Goal: Task Accomplishment & Management: Manage account settings

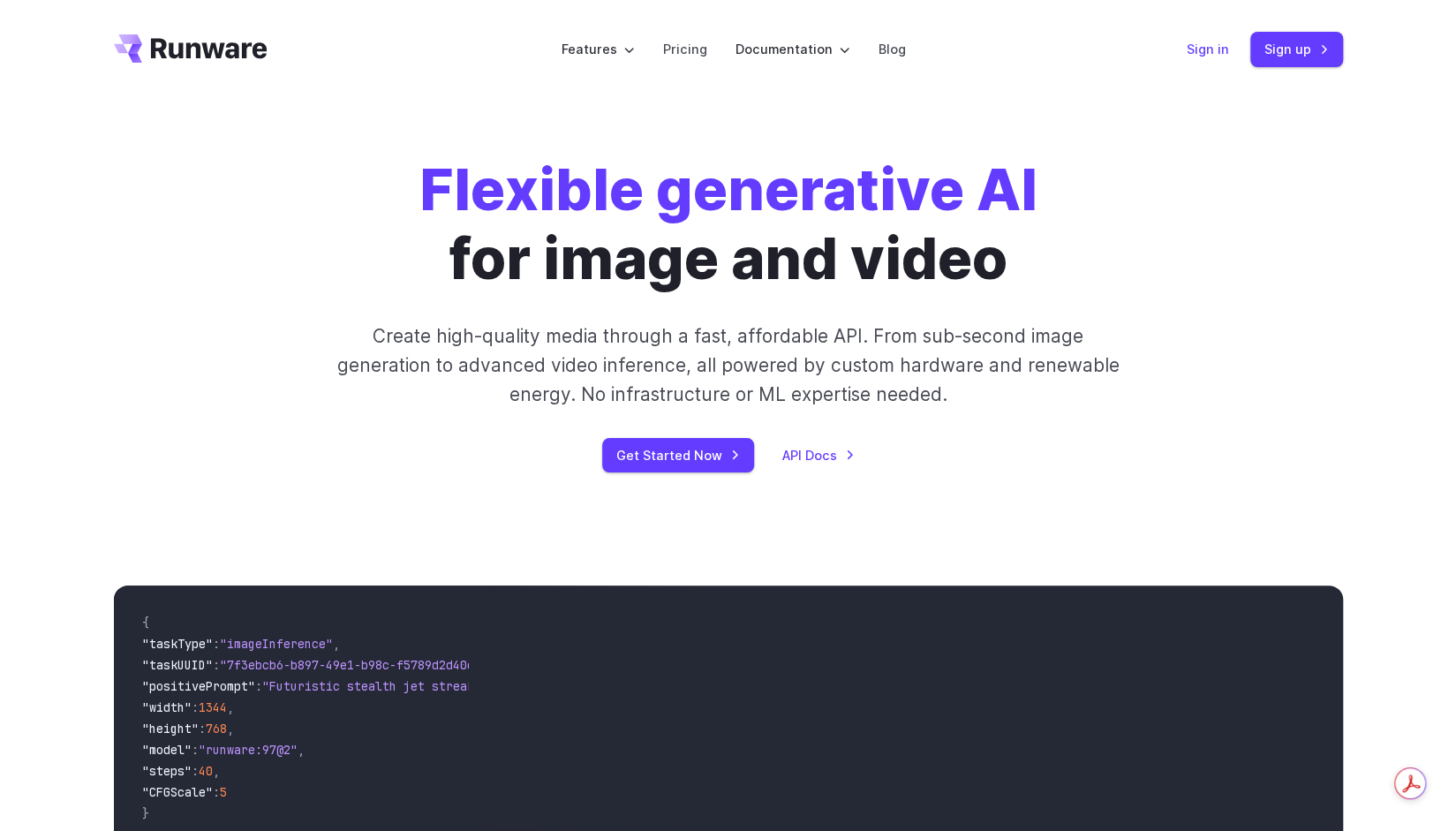
click at [1196, 54] on link "Sign in" at bounding box center [1208, 49] width 42 height 21
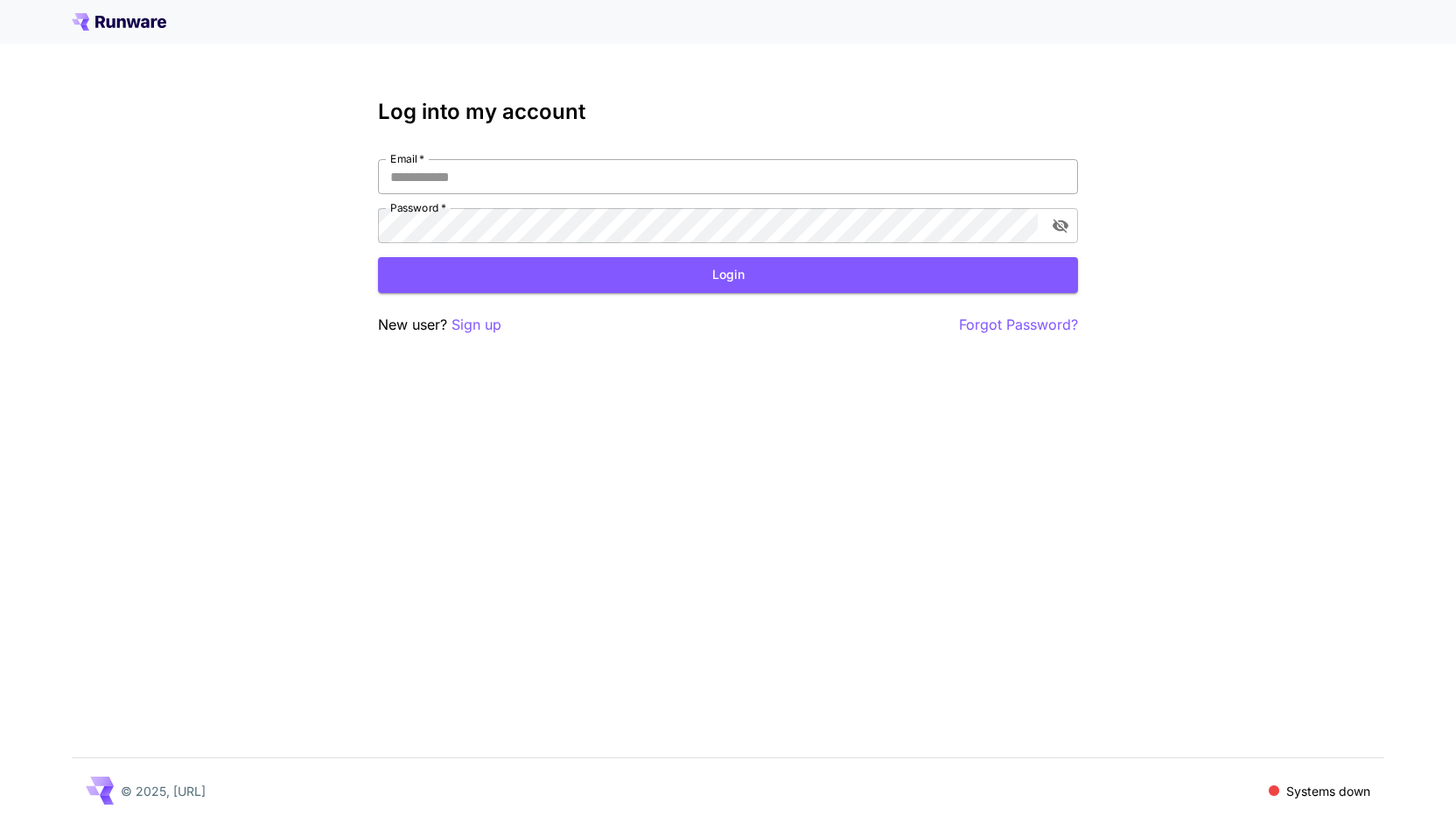
click at [865, 188] on input "Email   *" at bounding box center [727, 176] width 699 height 35
type input "**********"
click button "Login" at bounding box center [727, 274] width 699 height 36
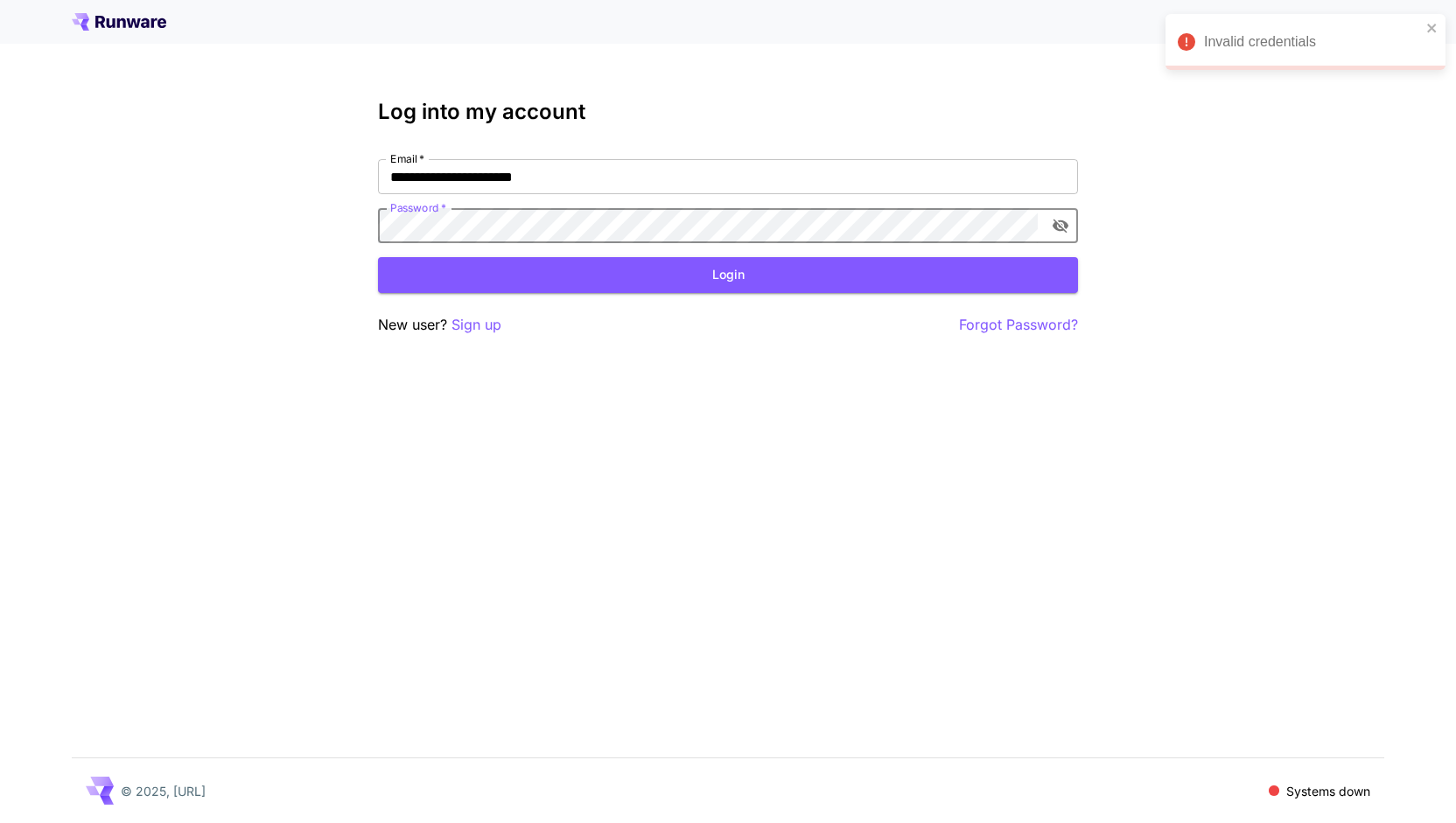
click button "Login" at bounding box center [727, 274] width 699 height 36
click at [979, 331] on p "Forgot Password?" at bounding box center [1018, 325] width 119 height 22
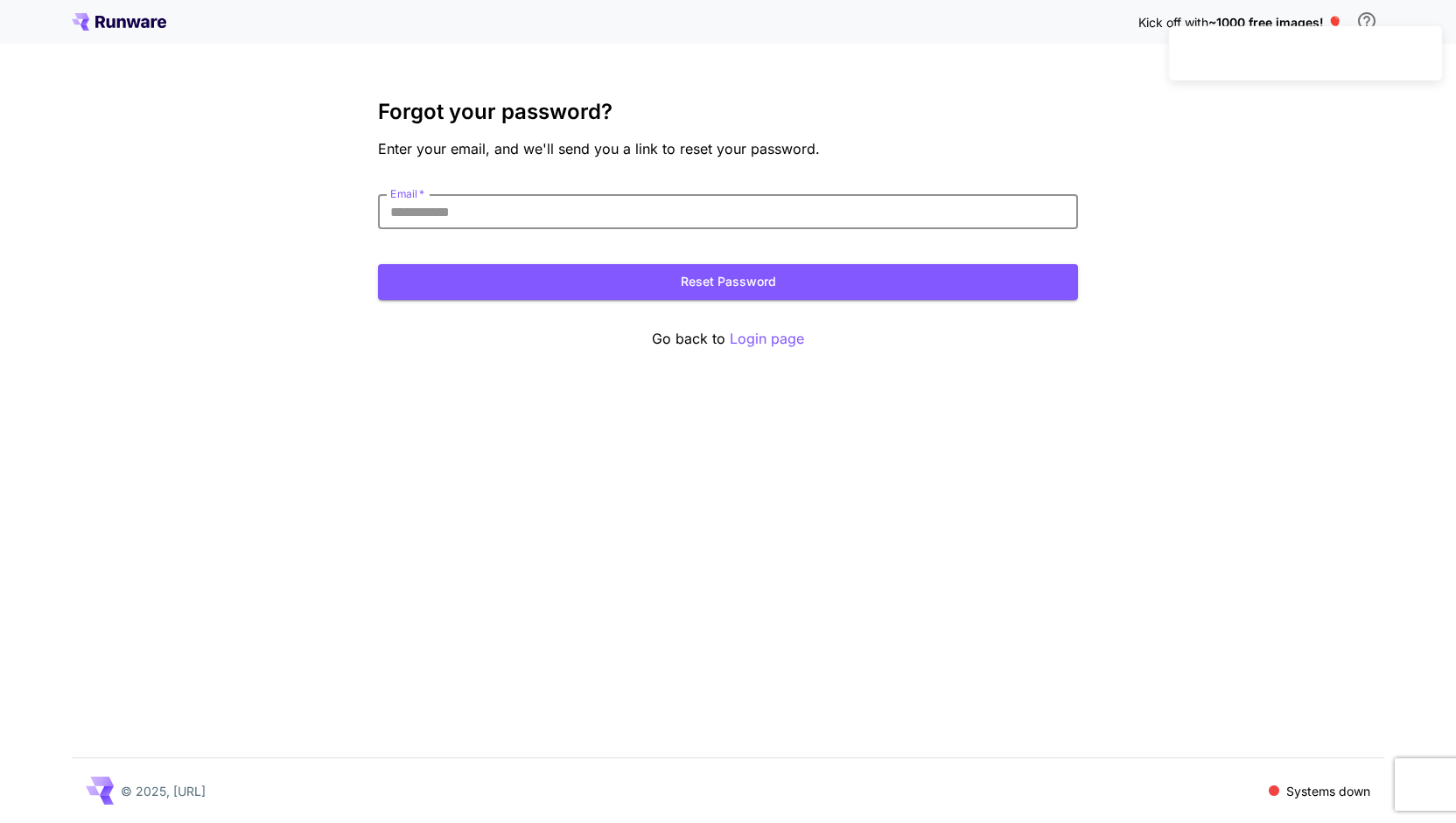
click at [684, 220] on input "Email   *" at bounding box center [727, 212] width 699 height 35
type input "**********"
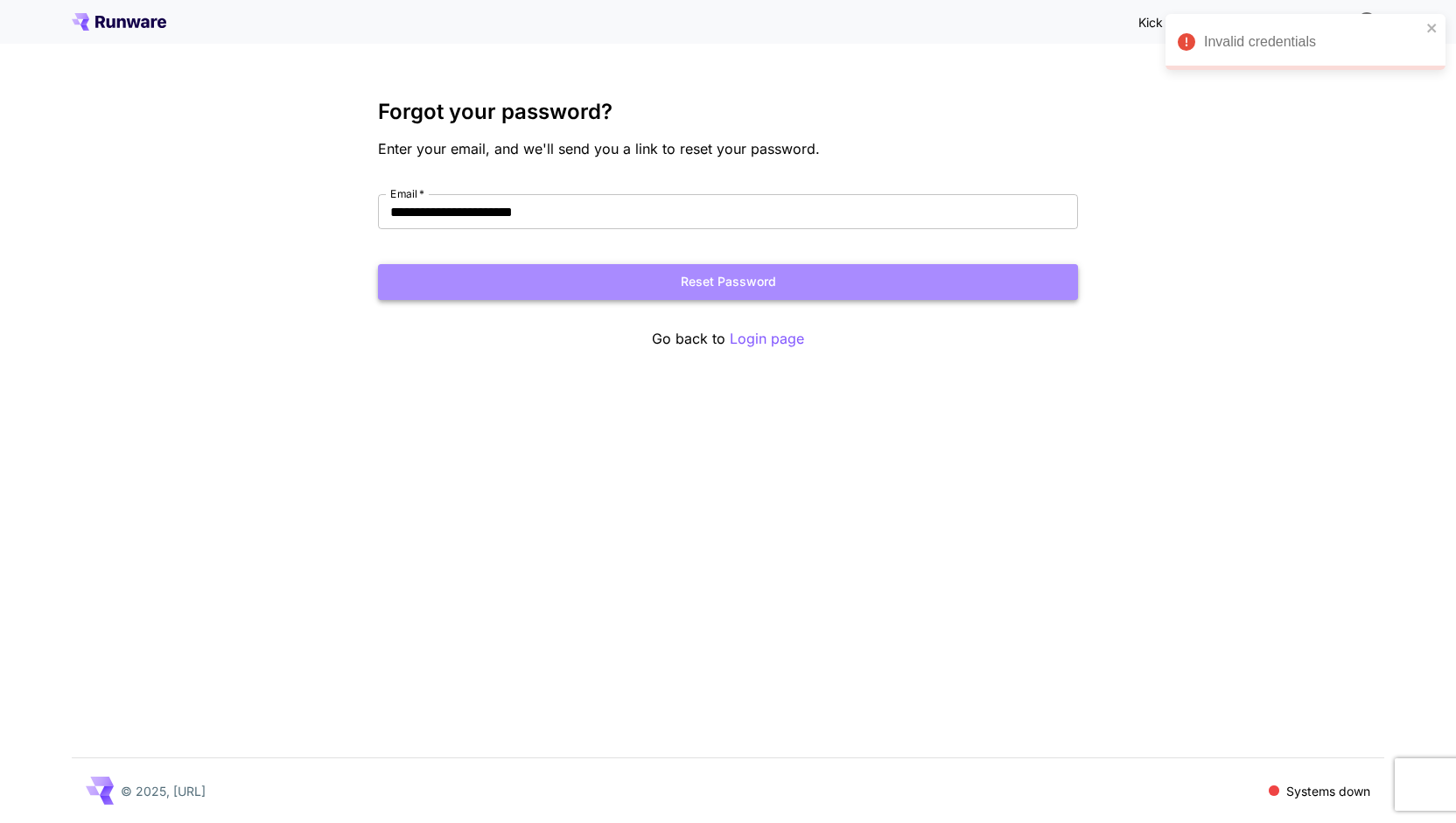
click at [671, 275] on button "Reset Password" at bounding box center [727, 282] width 699 height 36
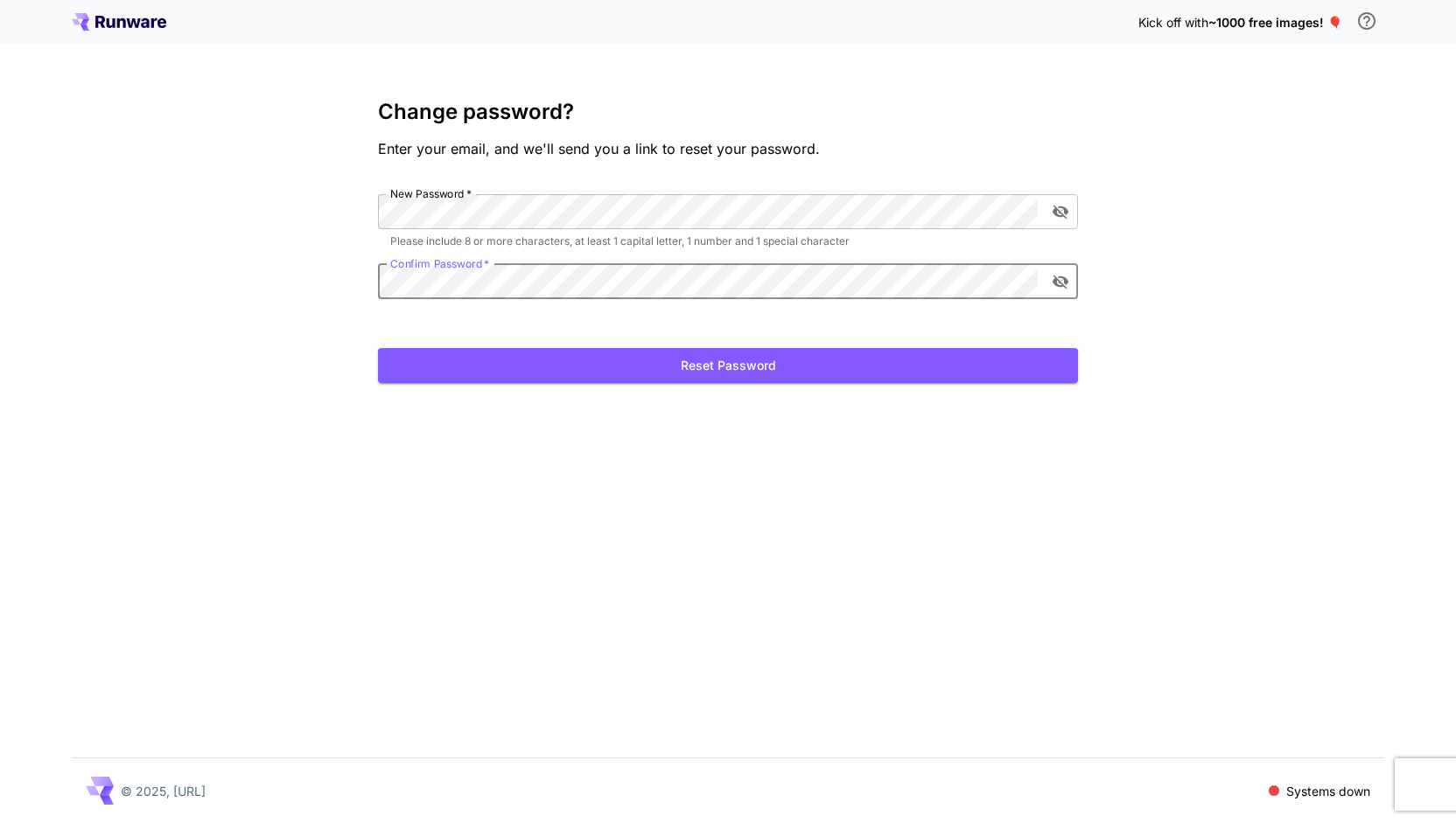
click at [378, 348] on button "Reset Password" at bounding box center [727, 366] width 699 height 36
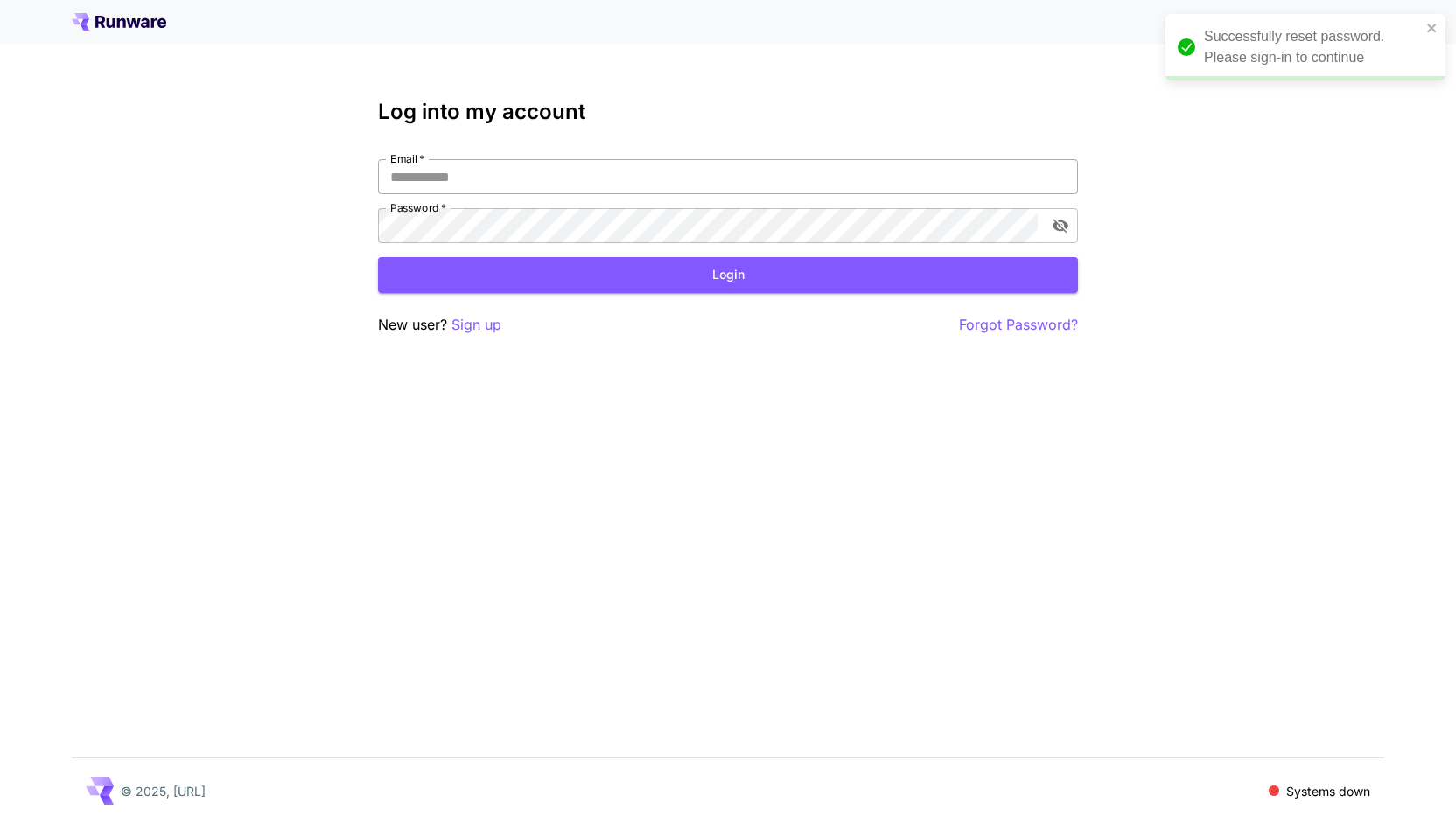
click at [722, 169] on input "Email   *" at bounding box center [727, 176] width 699 height 35
click at [638, 171] on input "Email   *" at bounding box center [727, 176] width 699 height 35
click at [632, 175] on input "Email   *" at bounding box center [727, 176] width 699 height 35
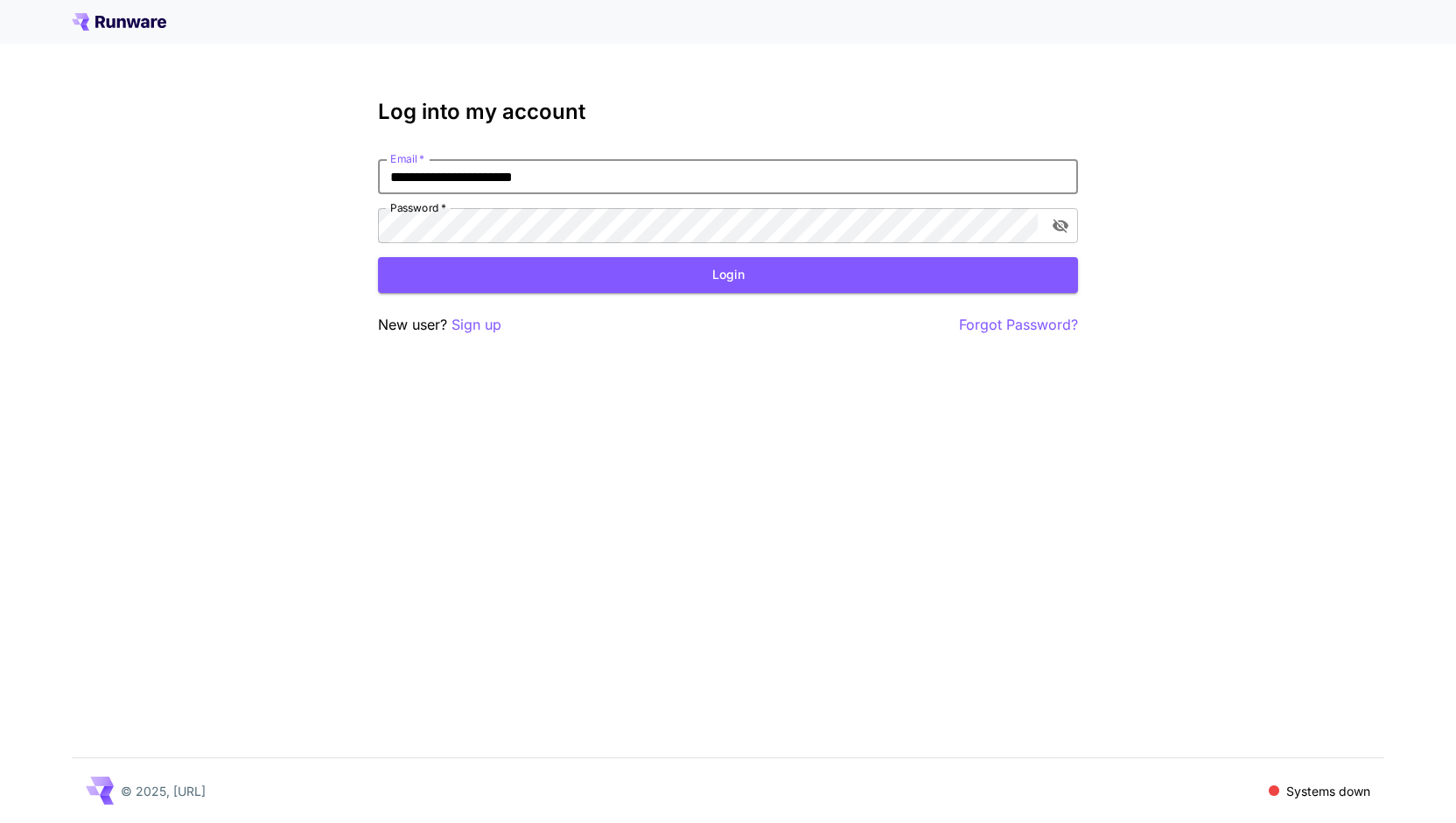
type input "**********"
click button "Login" at bounding box center [727, 274] width 699 height 36
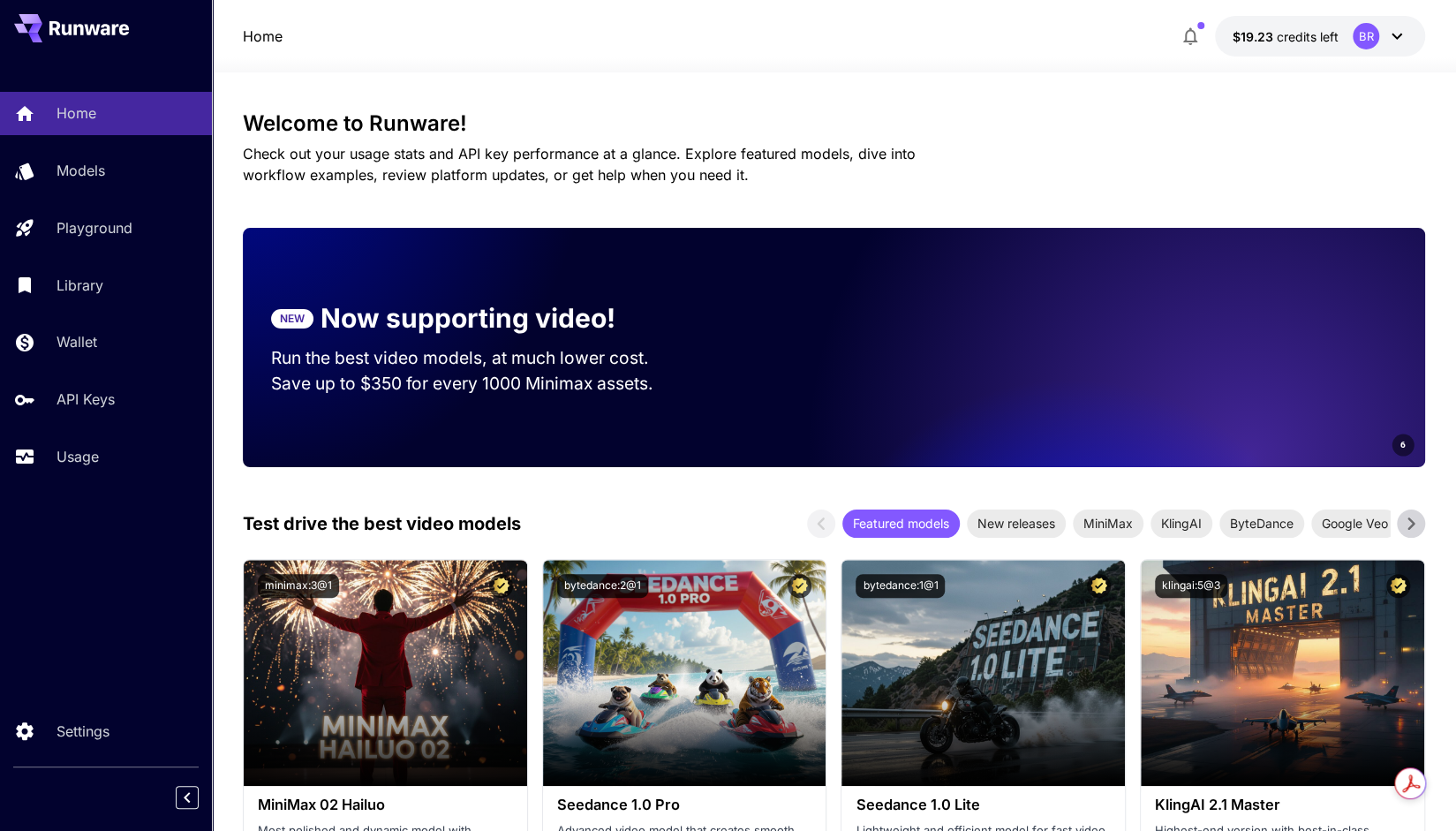
click at [1280, 22] on button "$19.23 credits left BR" at bounding box center [1320, 36] width 210 height 41
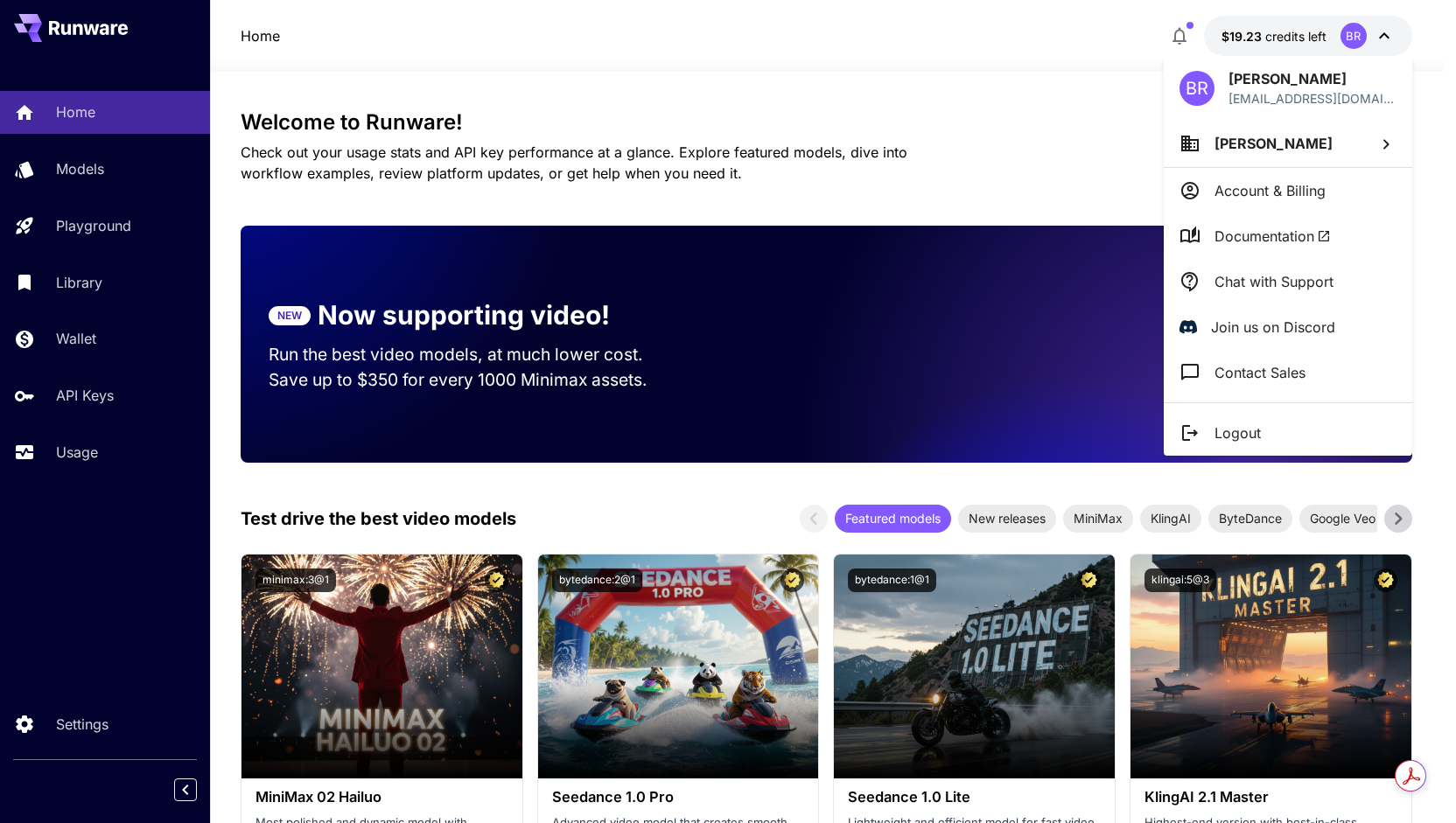
click at [1237, 175] on li "Account & Billing" at bounding box center [1287, 190] width 249 height 45
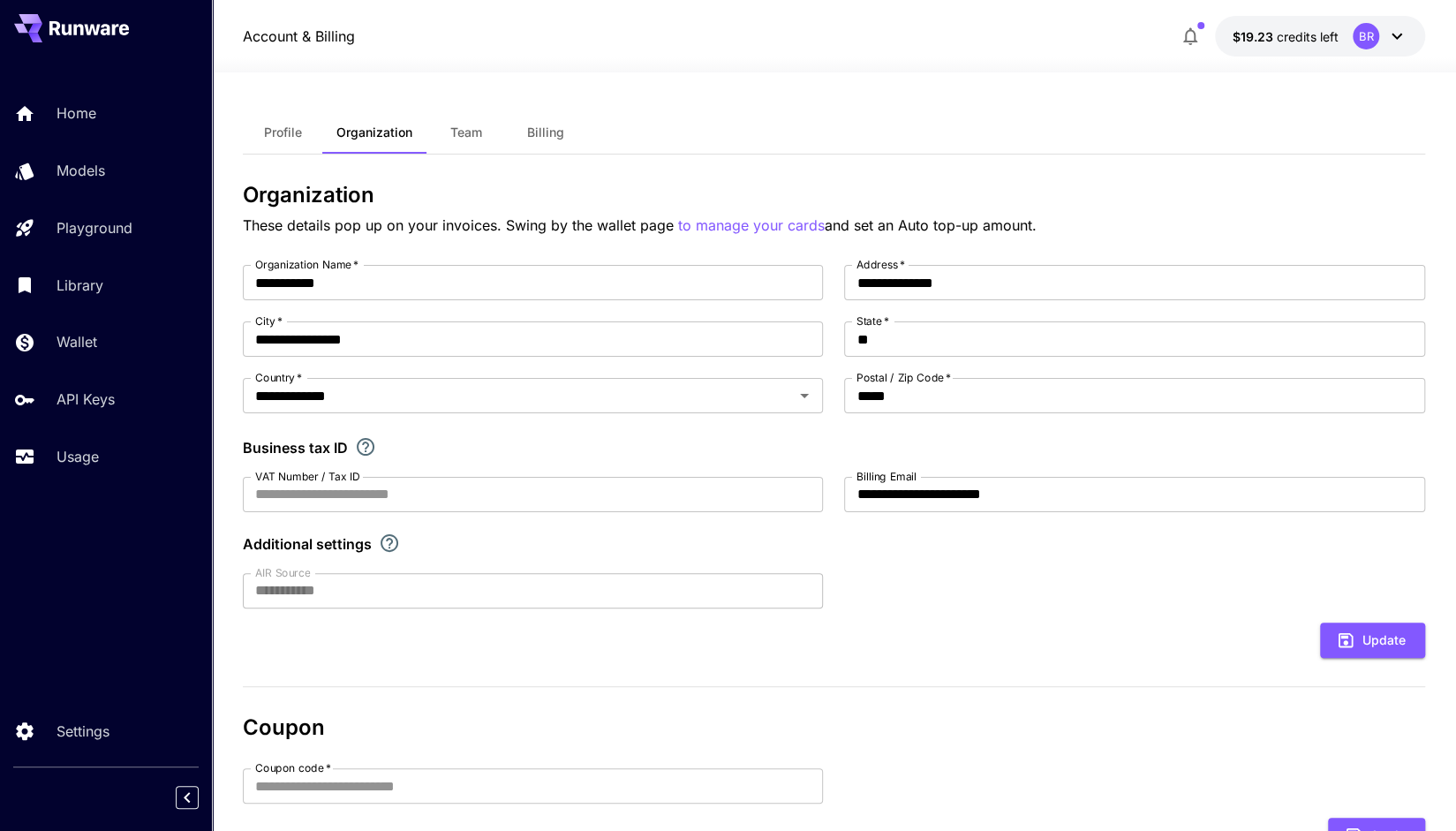
click at [540, 128] on span "Billing" at bounding box center [546, 132] width 37 height 16
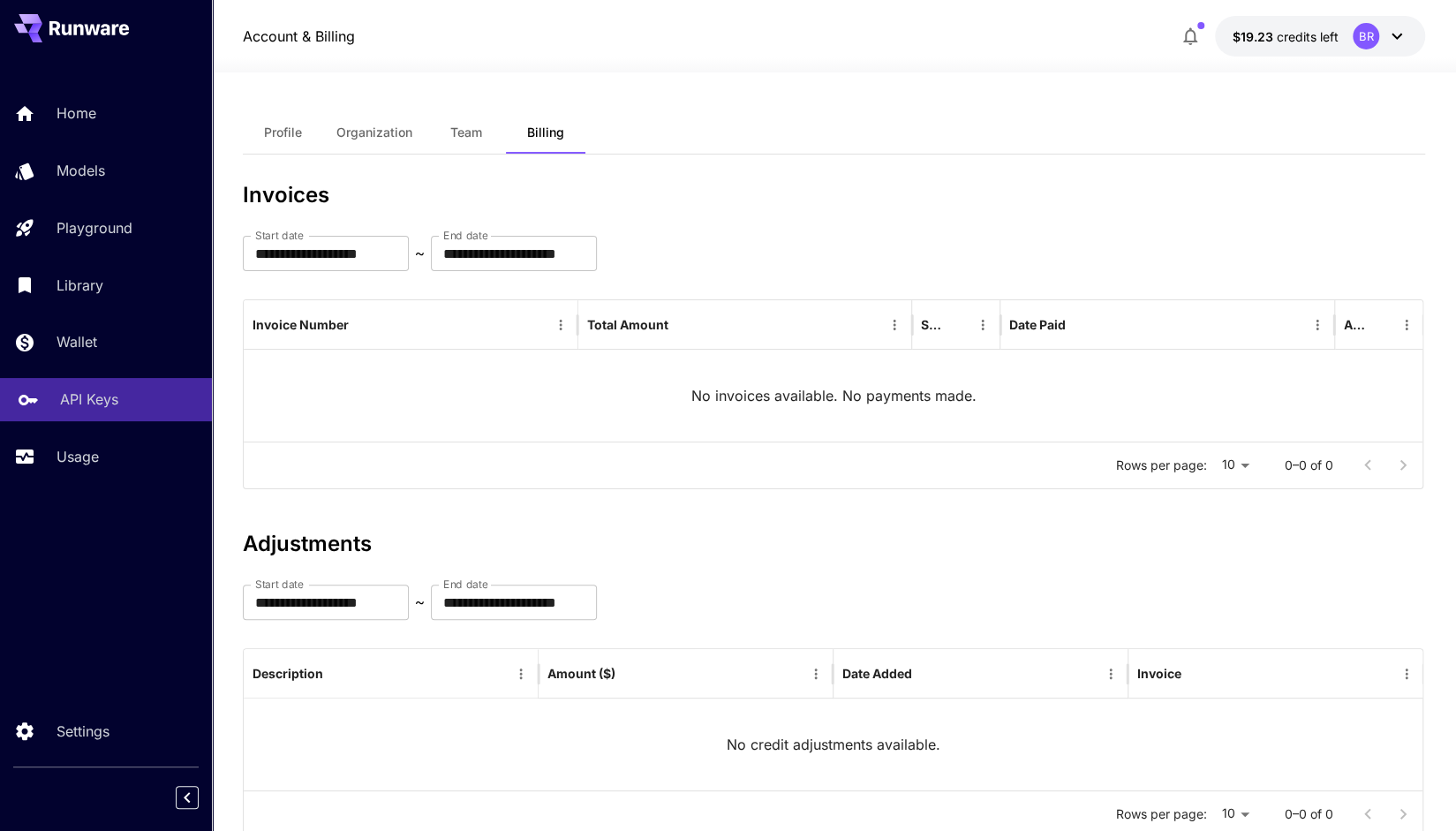
click at [87, 398] on p "API Keys" at bounding box center [89, 399] width 58 height 21
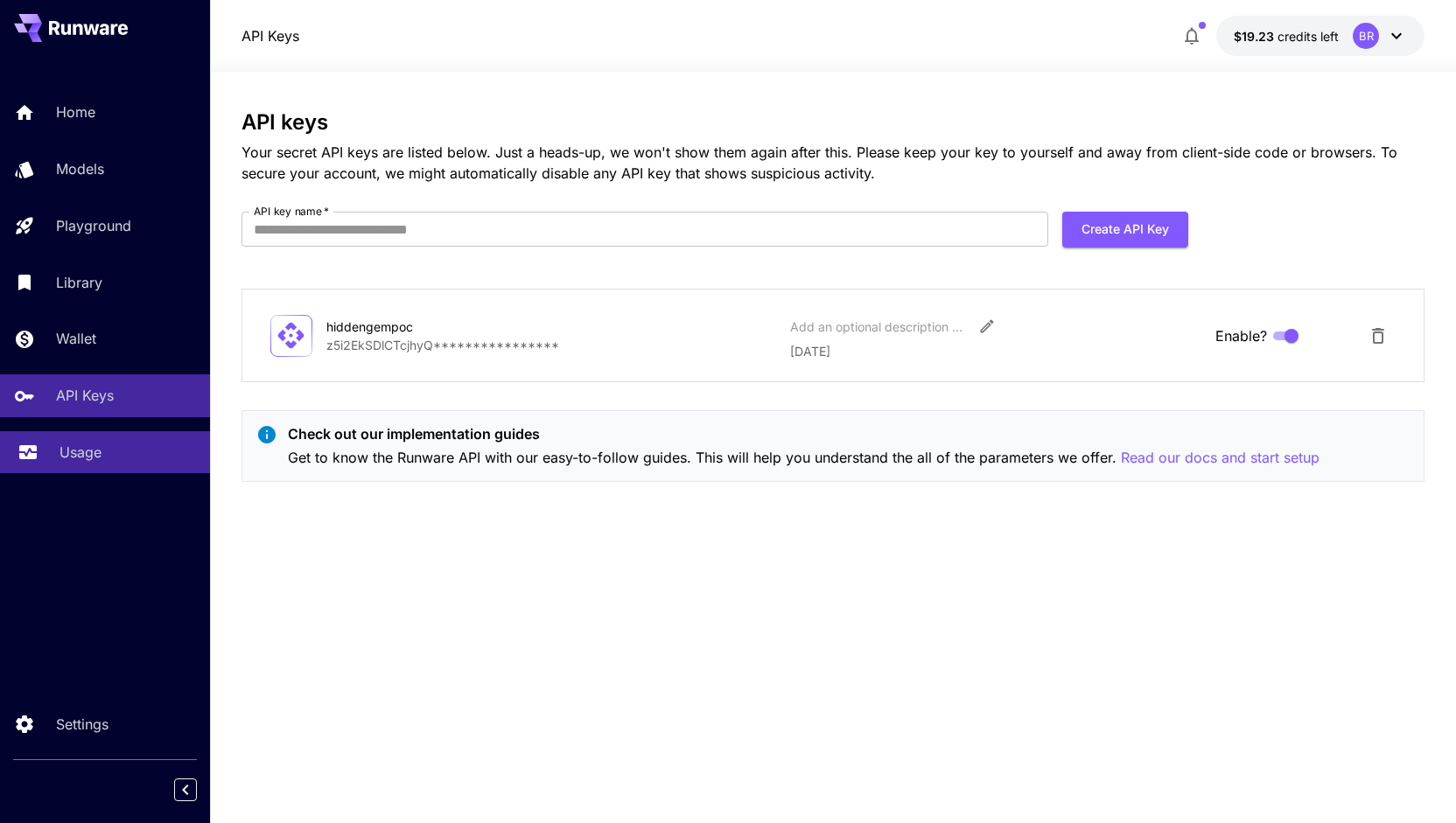
click at [61, 448] on p "Usage" at bounding box center [79, 452] width 42 height 21
